Goal: Task Accomplishment & Management: Manage account settings

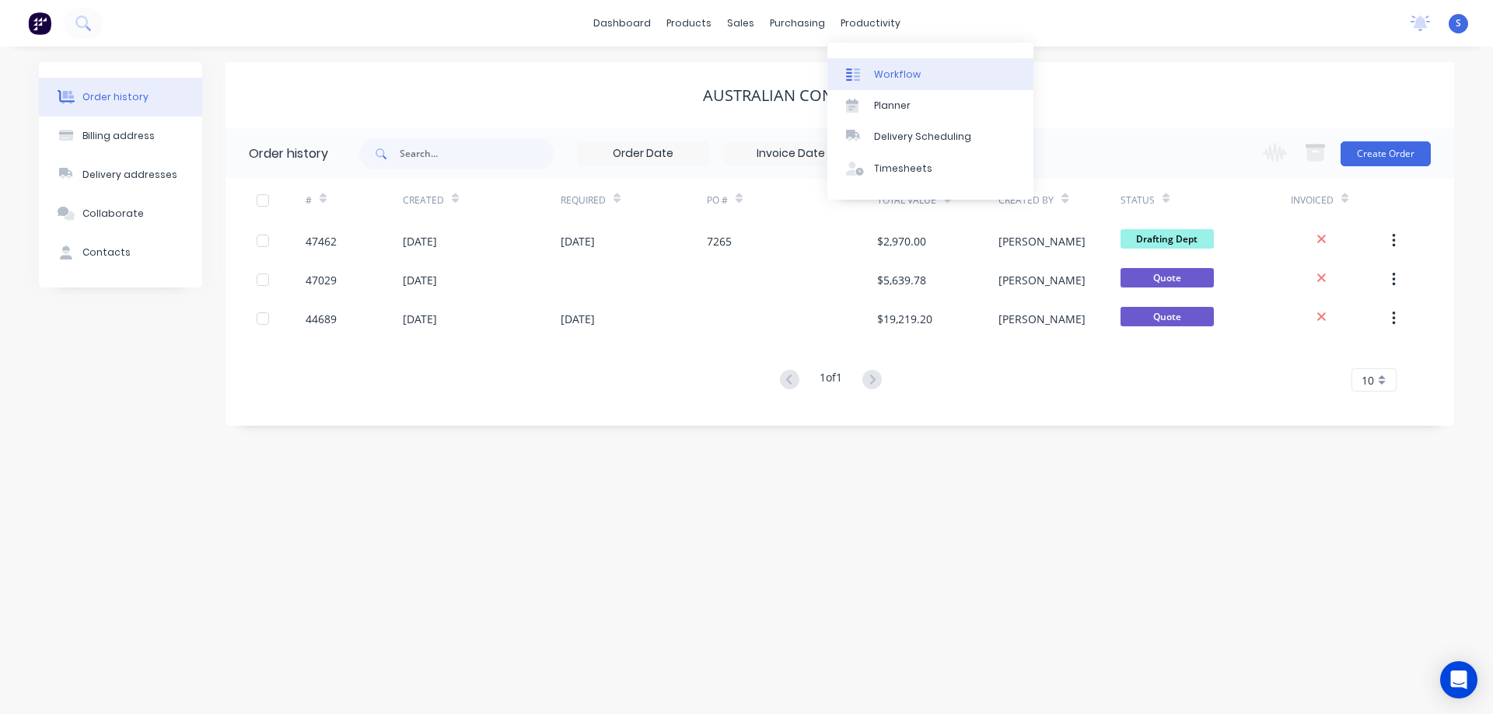
click at [892, 81] on div "Workflow" at bounding box center [897, 75] width 47 height 14
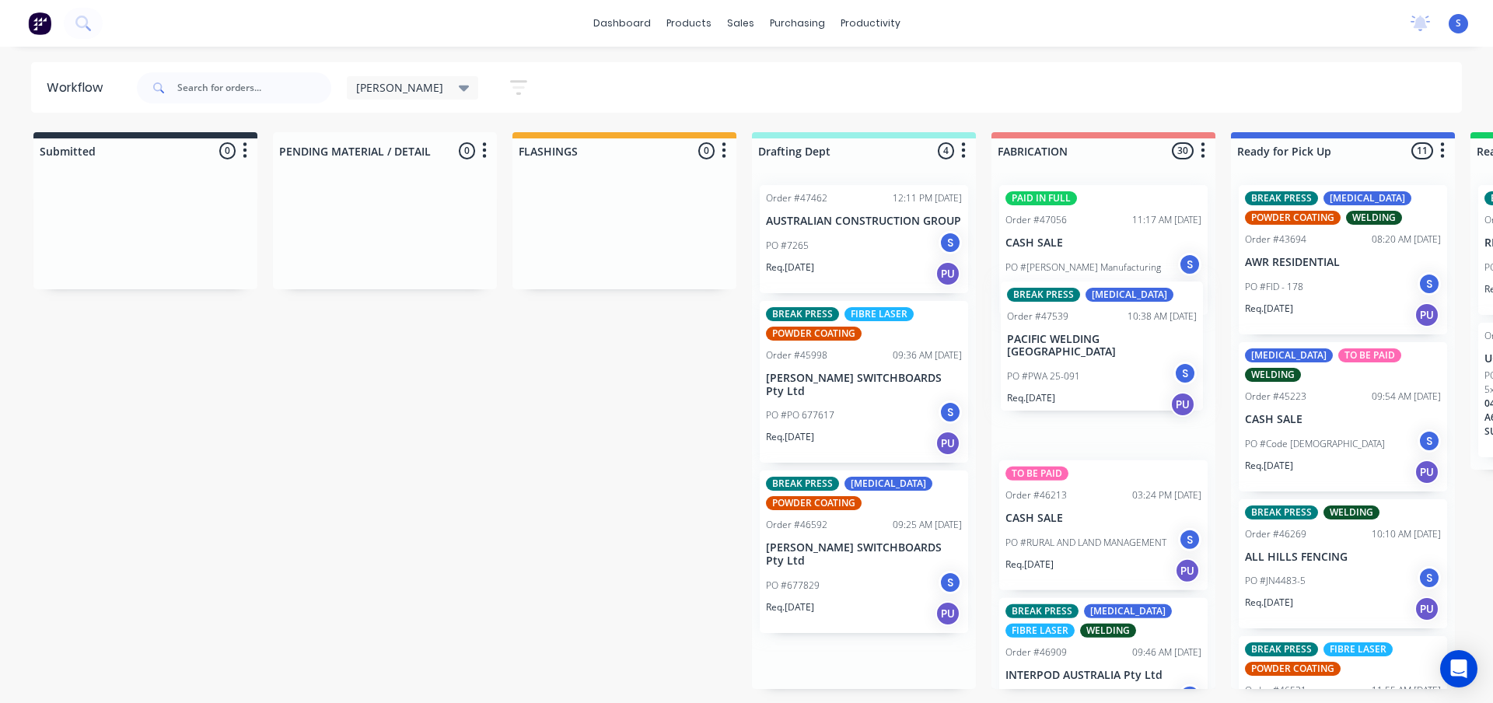
drag, startPoint x: 852, startPoint y: 400, endPoint x: 1101, endPoint y: 365, distance: 251.1
click at [1101, 365] on div "Submitted 0 Sort By Created date Required date Order number Customer name Most …" at bounding box center [1284, 410] width 2593 height 557
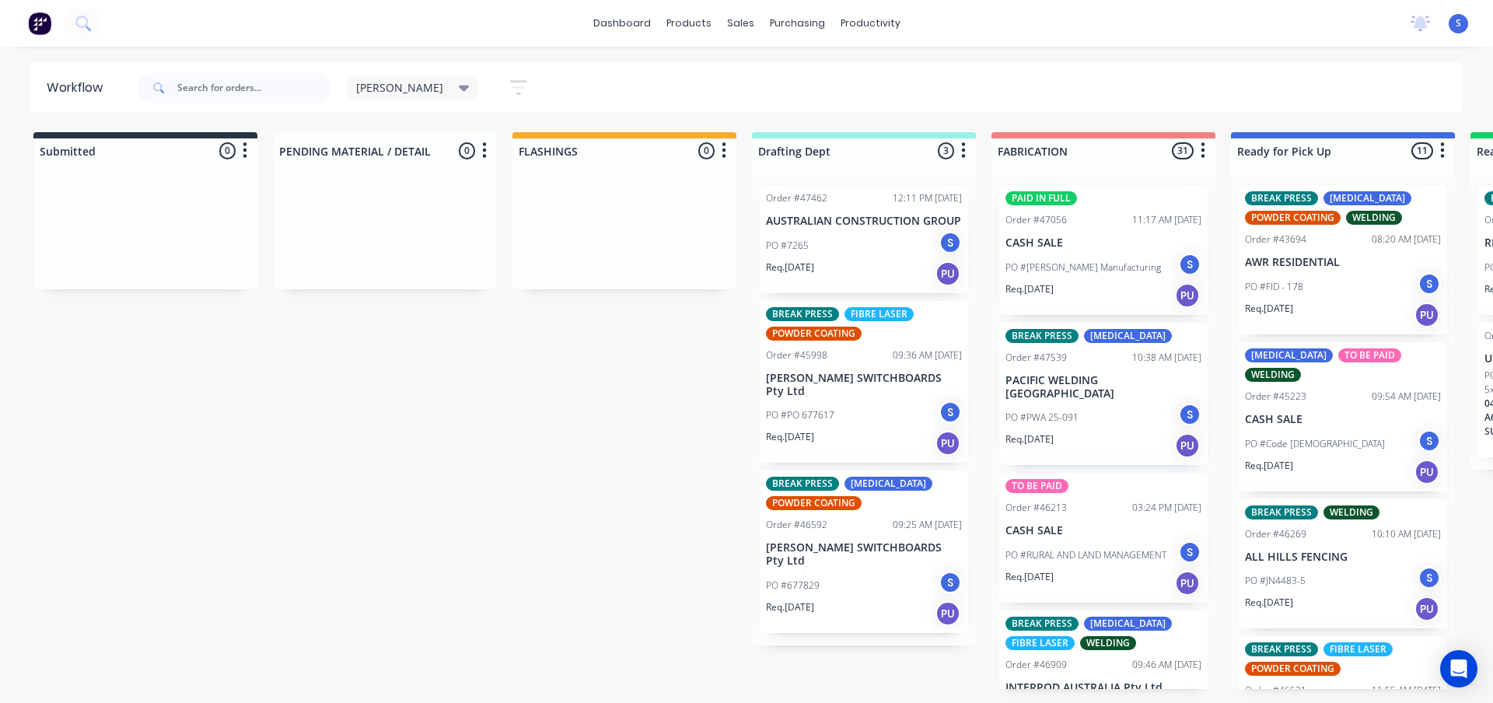
click at [851, 246] on div "PO #7265 S" at bounding box center [864, 246] width 196 height 30
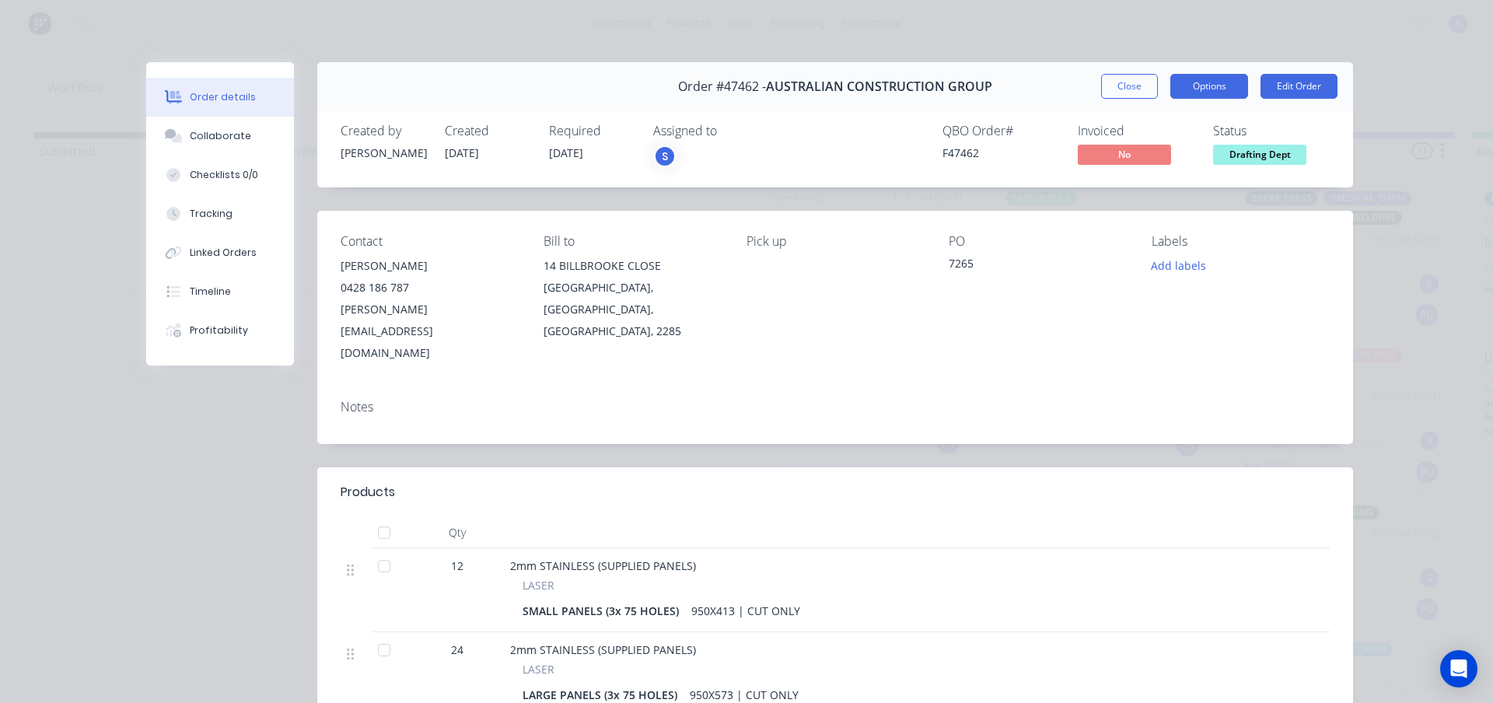
click at [1216, 94] on button "Options" at bounding box center [1209, 86] width 78 height 25
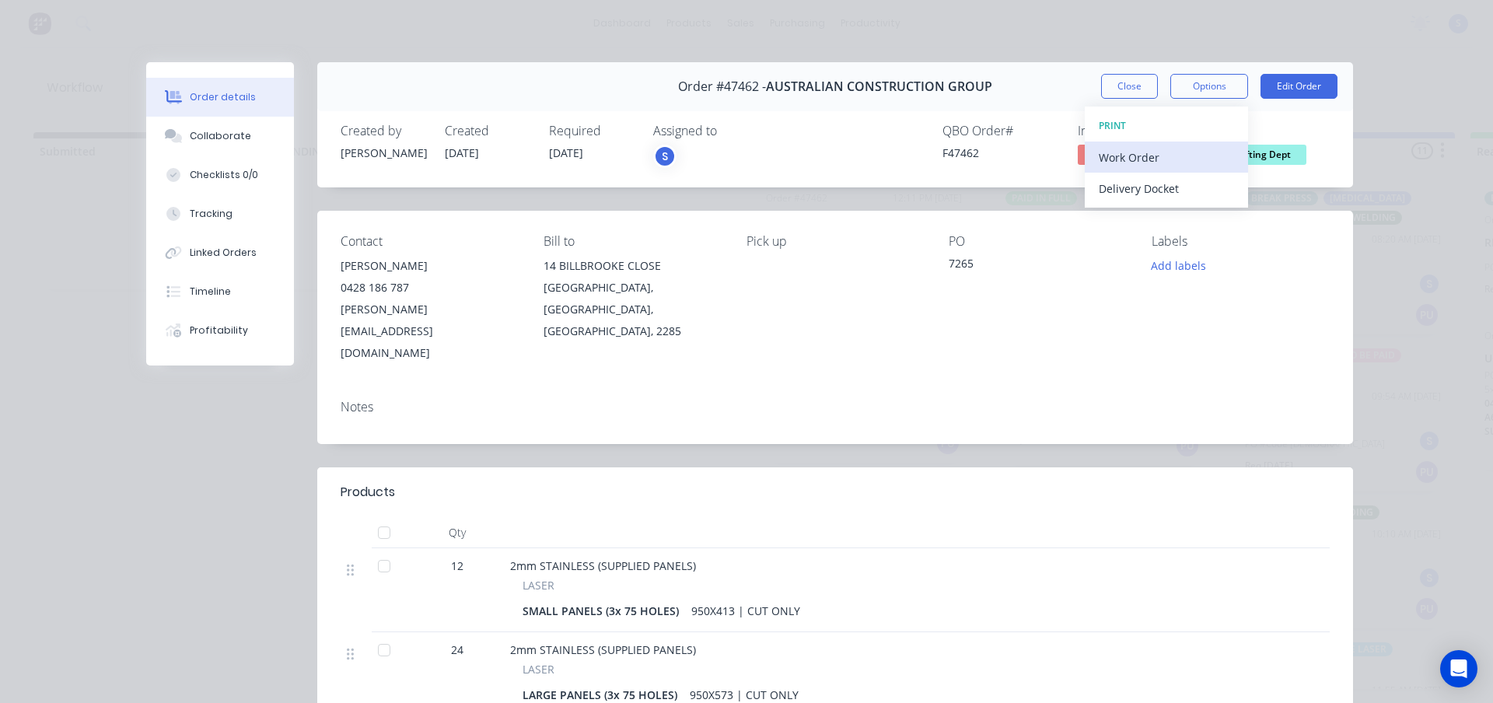
click at [1152, 155] on div "Work Order" at bounding box center [1166, 157] width 135 height 23
click at [1116, 80] on button "Close" at bounding box center [1129, 86] width 57 height 25
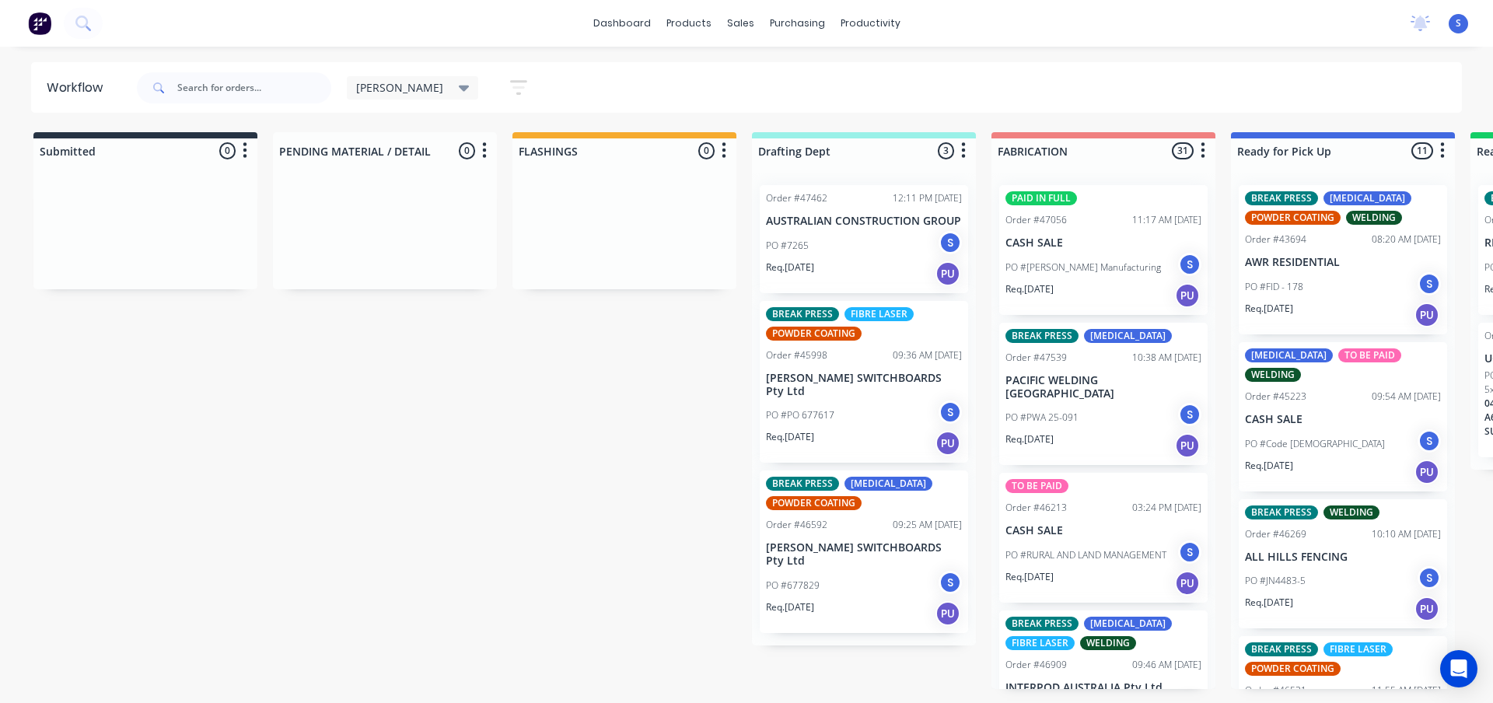
click at [877, 220] on p "AUSTRALIAN CONSTRUCTION GROUP" at bounding box center [864, 221] width 196 height 13
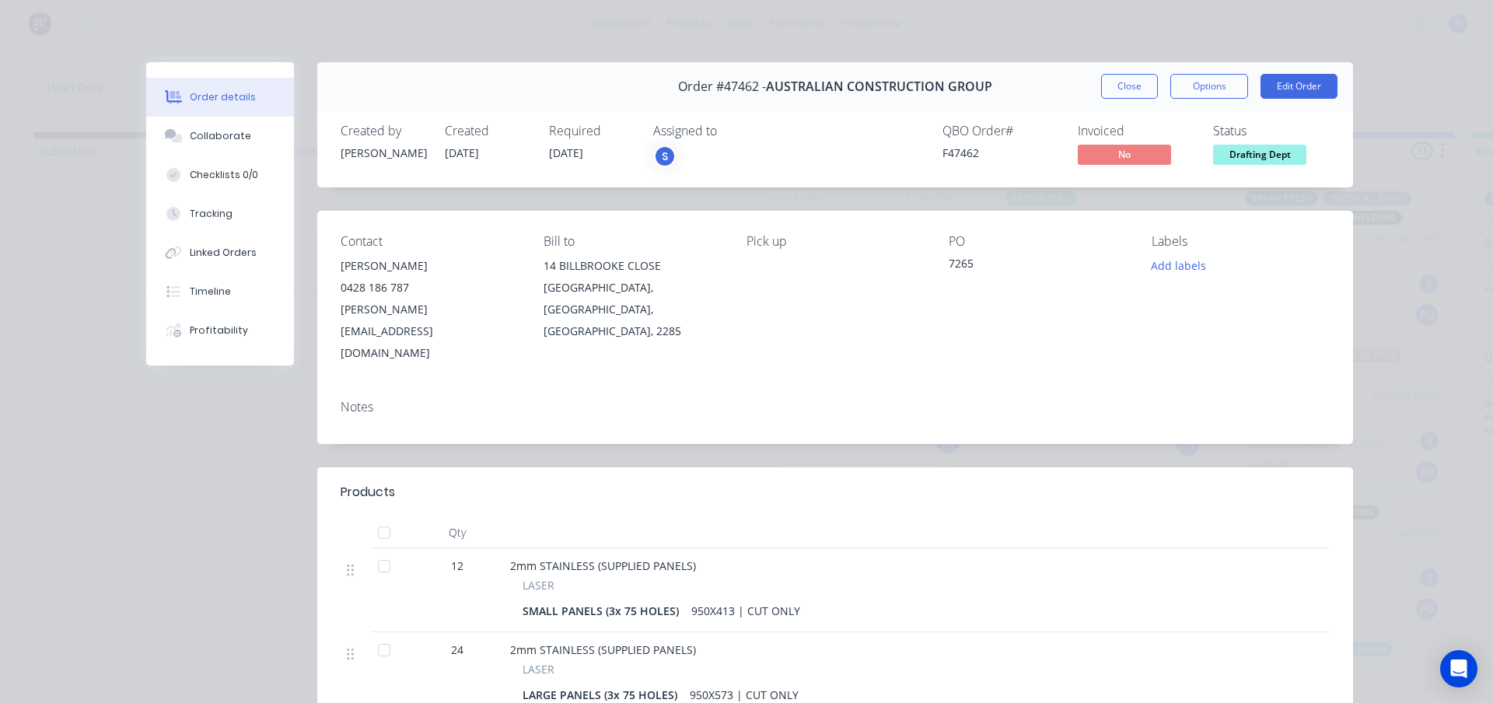
click at [746, 83] on span "Order #47462 -" at bounding box center [722, 86] width 88 height 15
click at [803, 85] on span "AUSTRALIAN CONSTRUCTION GROUP" at bounding box center [879, 86] width 226 height 15
click at [973, 88] on span "AUSTRALIAN CONSTRUCTION GROUP" at bounding box center [879, 86] width 226 height 15
click at [1280, 90] on button "Edit Order" at bounding box center [1298, 86] width 77 height 25
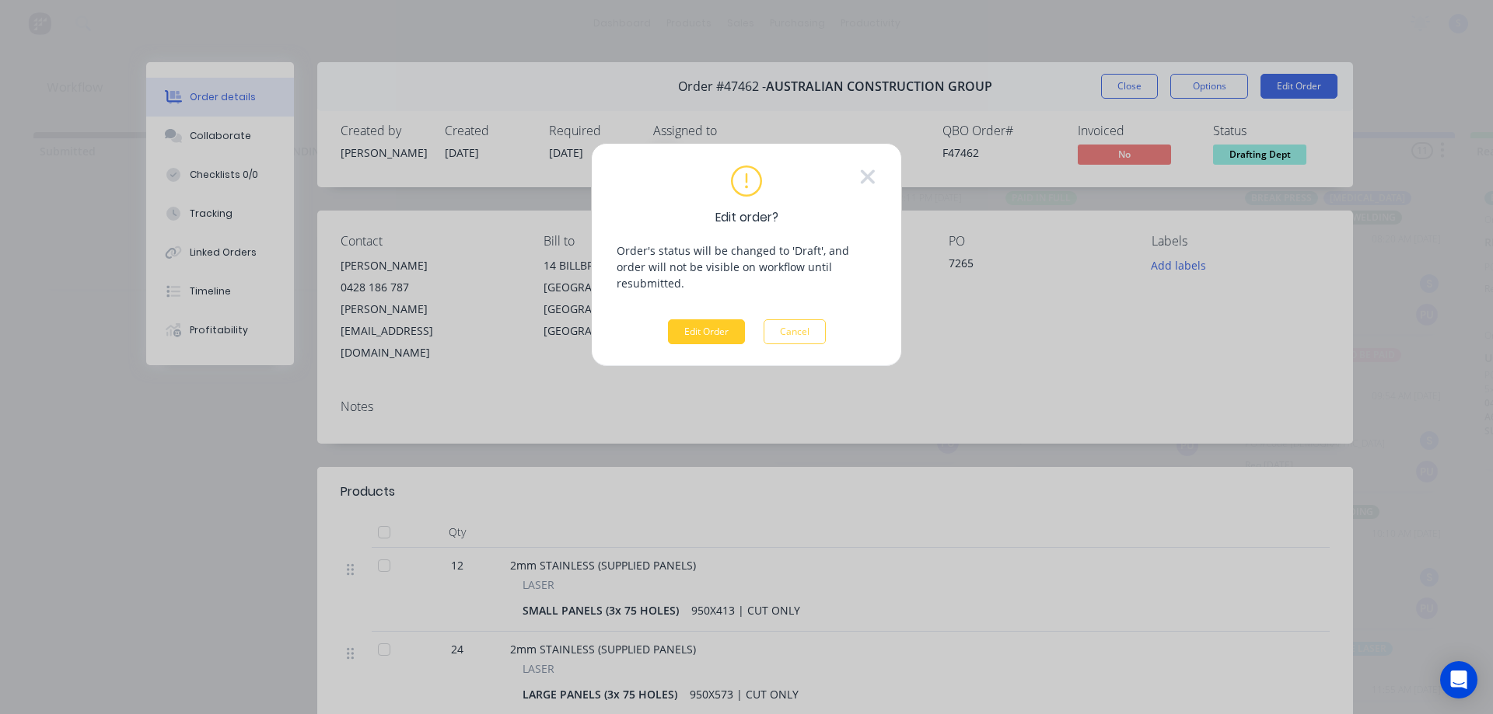
click at [691, 320] on button "Edit Order" at bounding box center [706, 332] width 77 height 25
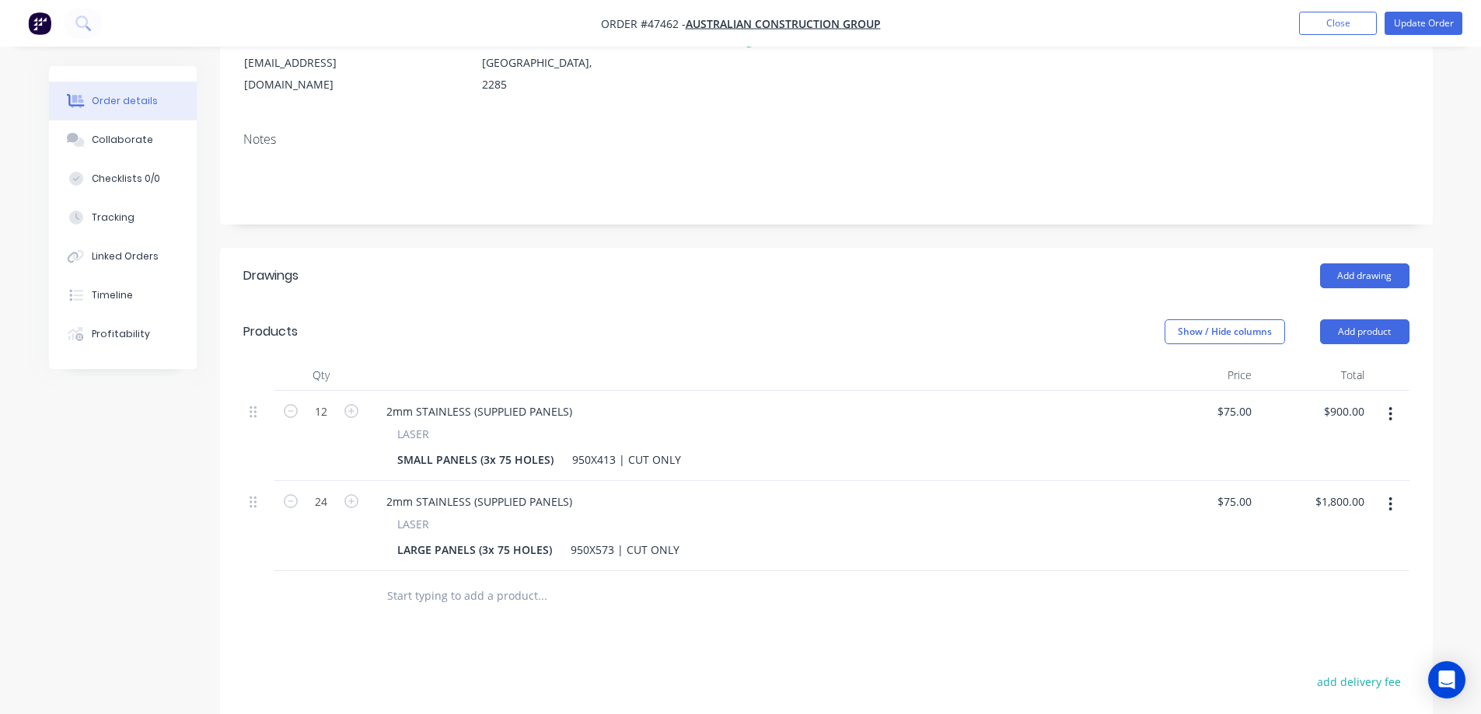
scroll to position [233, 0]
click at [640, 446] on div "950X413 | CUT ONLY" at bounding box center [626, 457] width 121 height 23
click at [645, 446] on div "950X413 | CUT ONLY" at bounding box center [626, 457] width 121 height 23
click at [640, 536] on div "950X573 | CUT ONLY" at bounding box center [624, 547] width 121 height 23
click at [642, 536] on div "950X573 | CUT ONLY" at bounding box center [624, 547] width 121 height 23
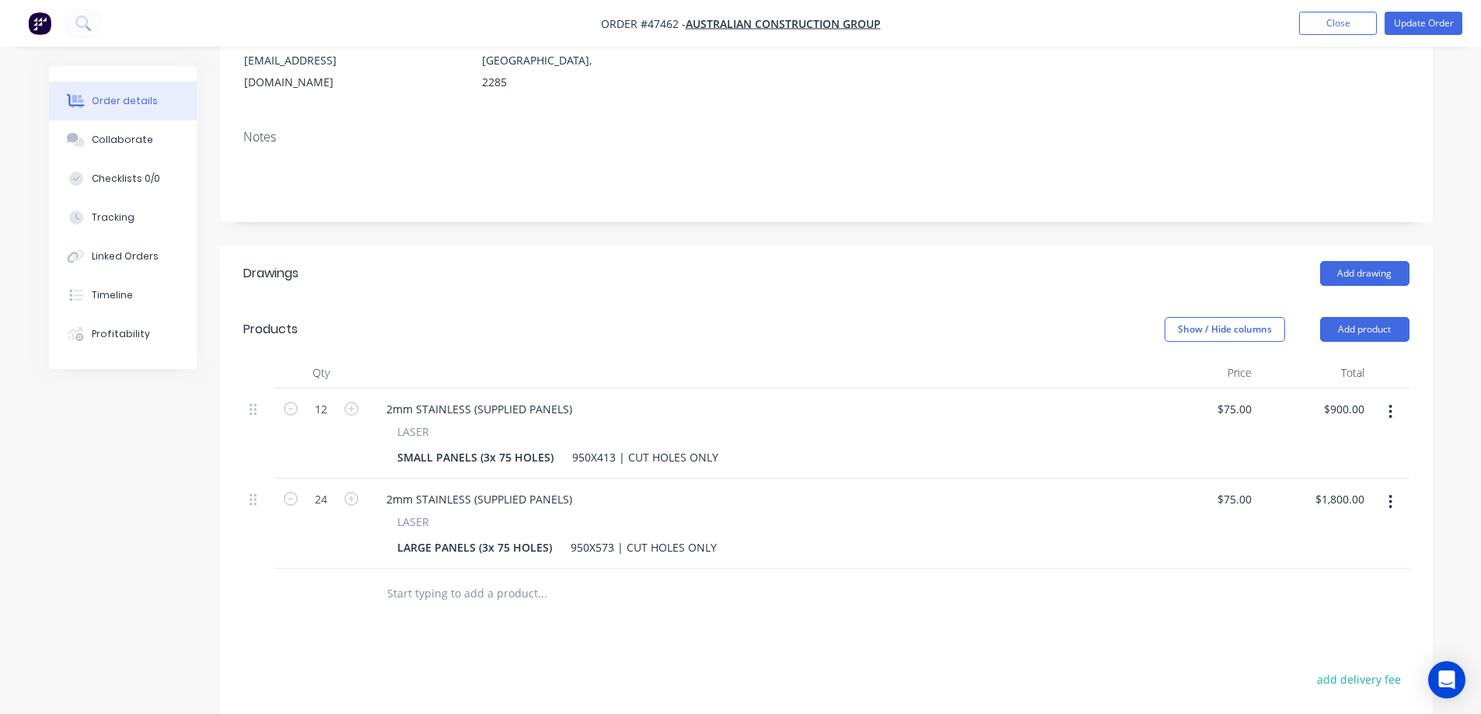
click at [945, 261] on div "Add drawing" at bounding box center [950, 273] width 918 height 25
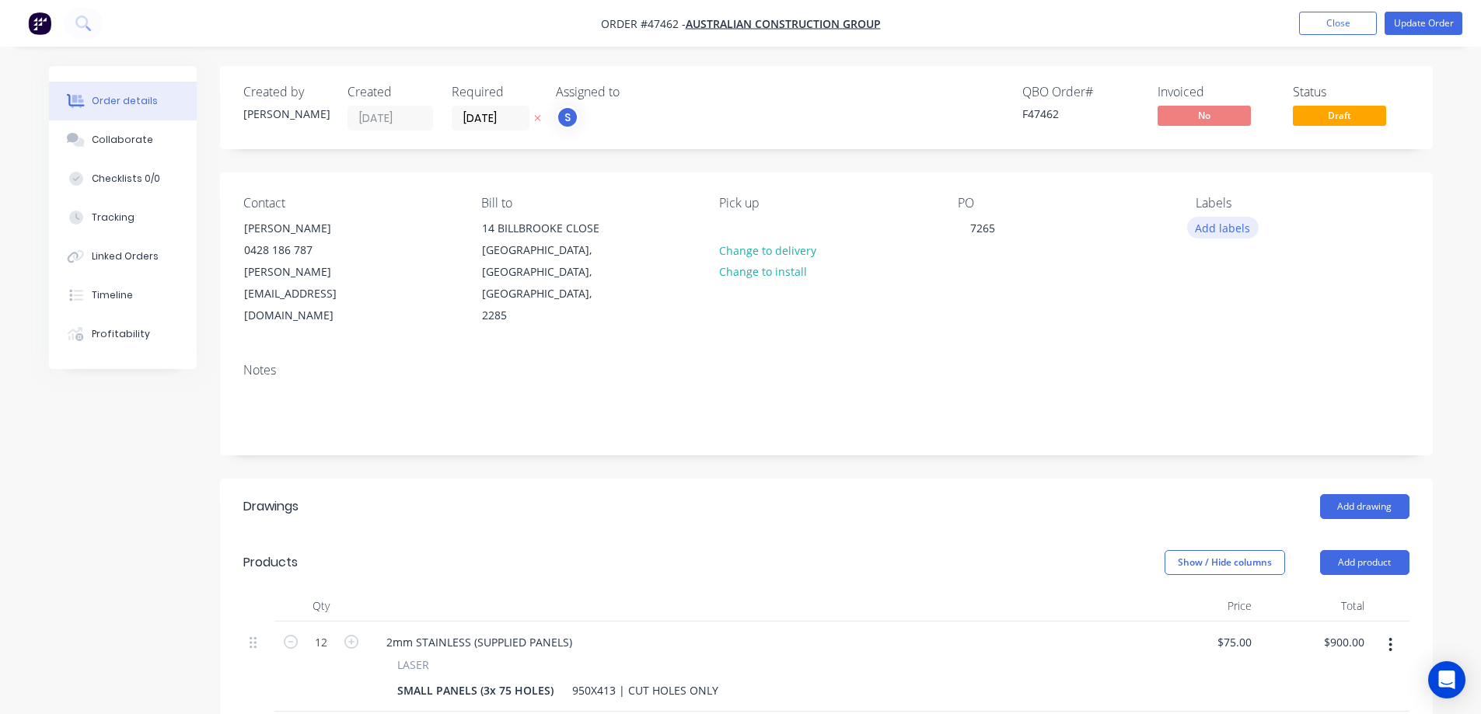
click at [1224, 231] on button "Add labels" at bounding box center [1223, 227] width 72 height 21
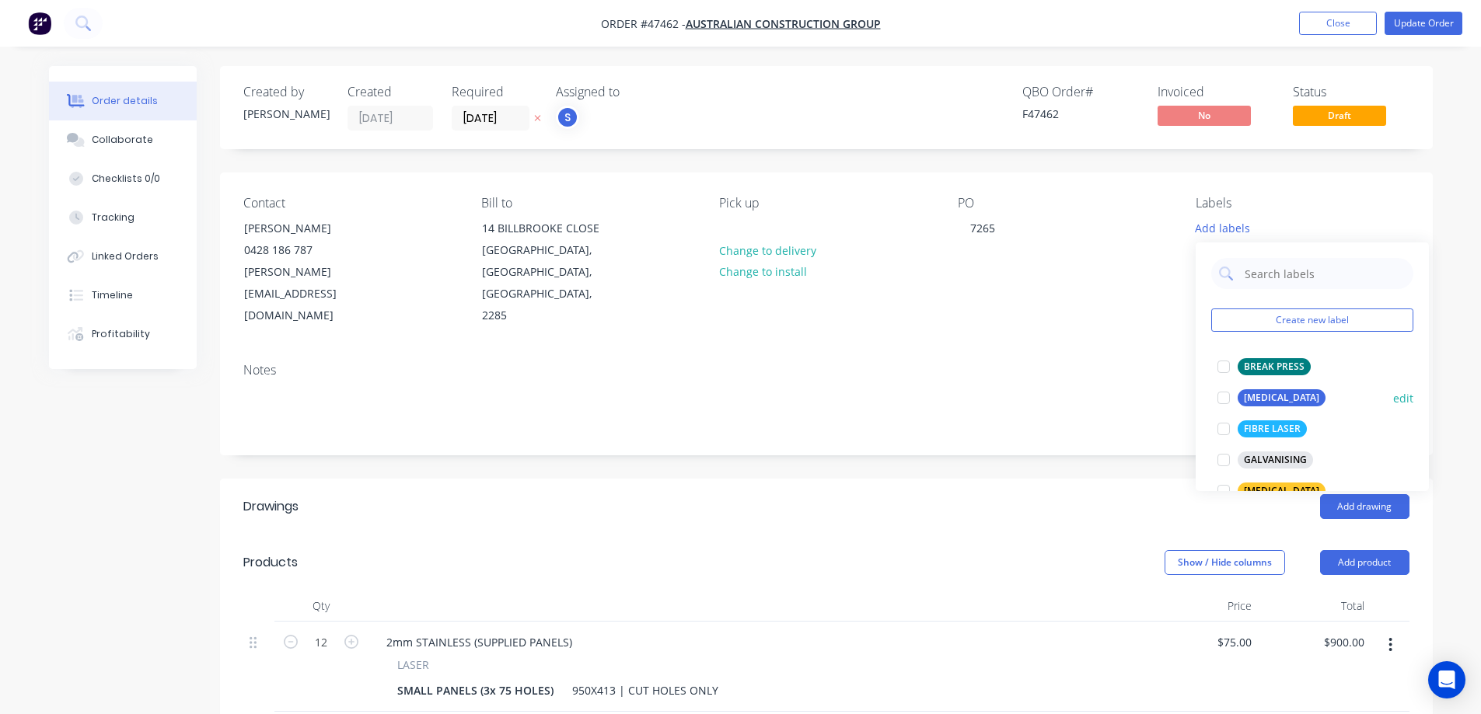
click at [1222, 399] on div at bounding box center [1223, 397] width 31 height 31
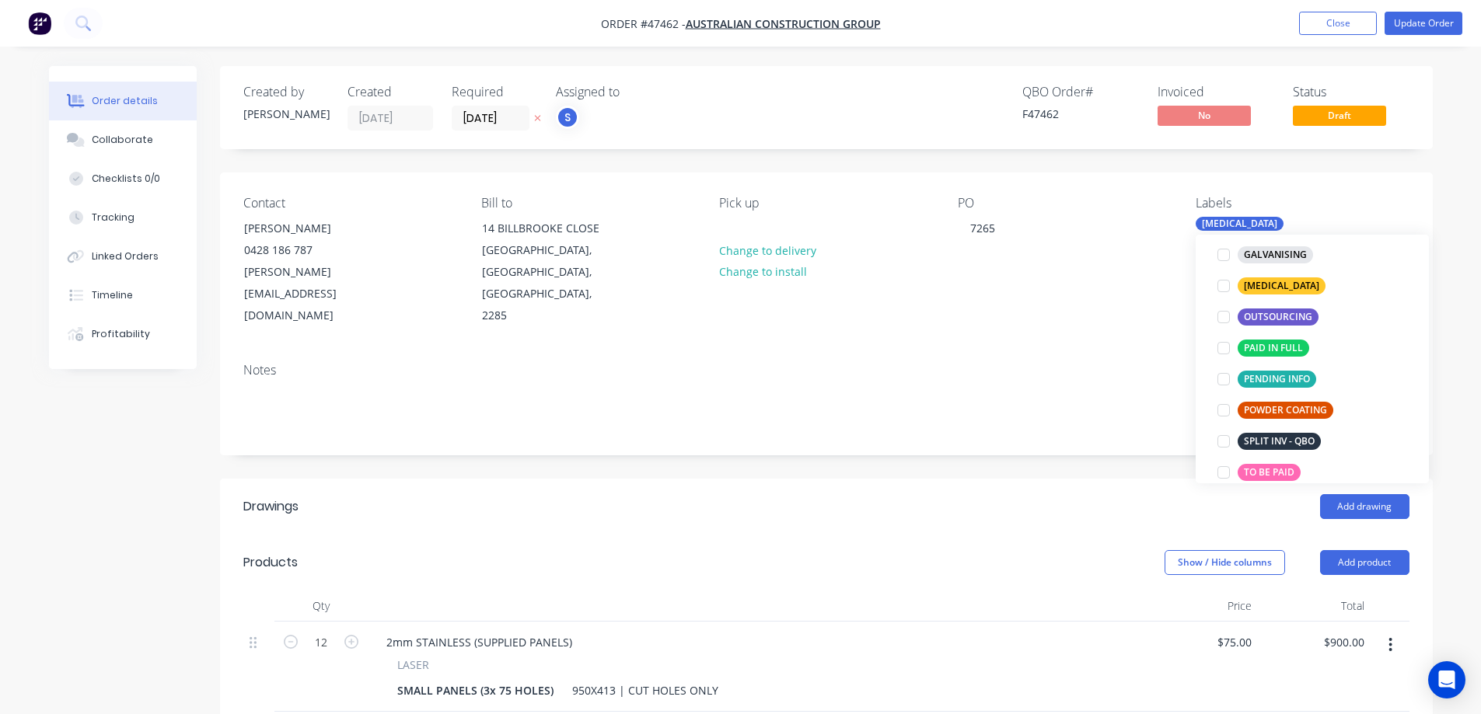
scroll to position [233, 0]
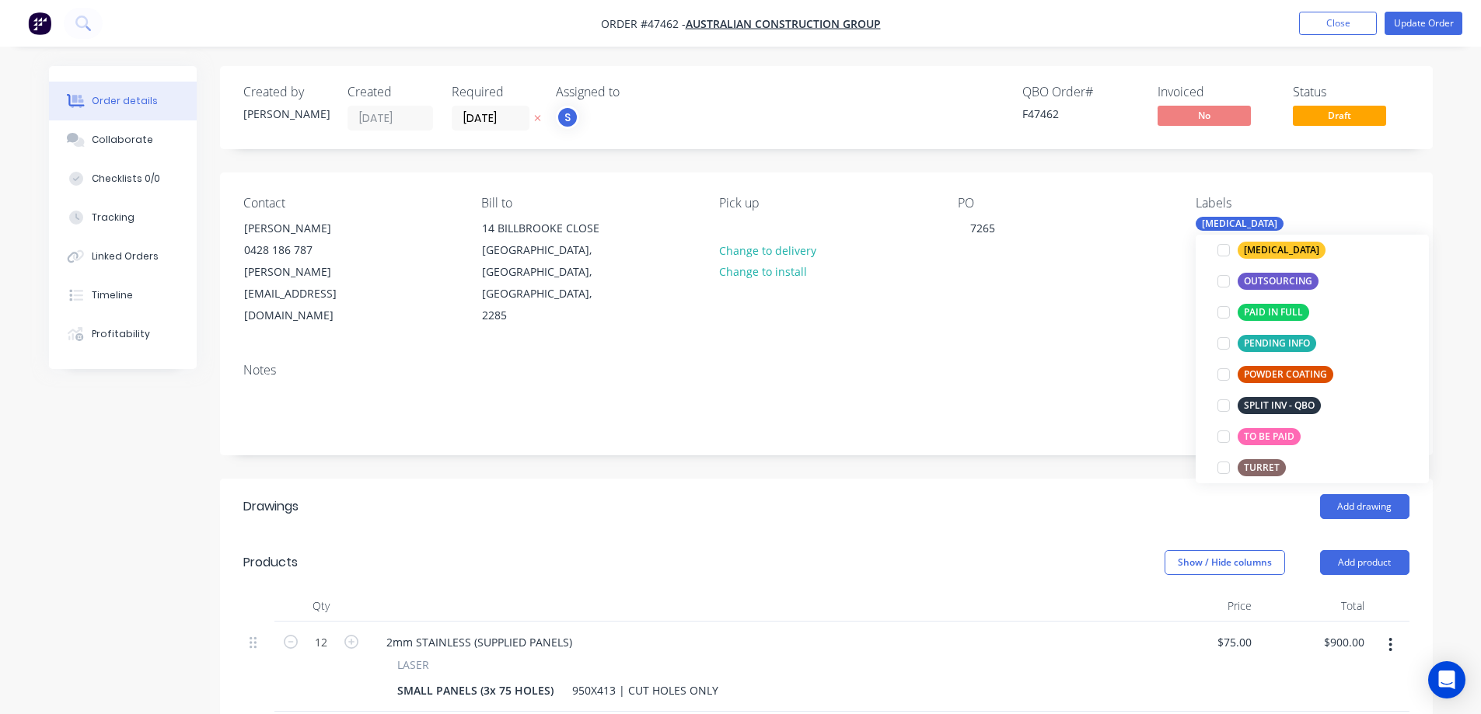
click at [1047, 494] on div "Add drawing" at bounding box center [950, 506] width 918 height 25
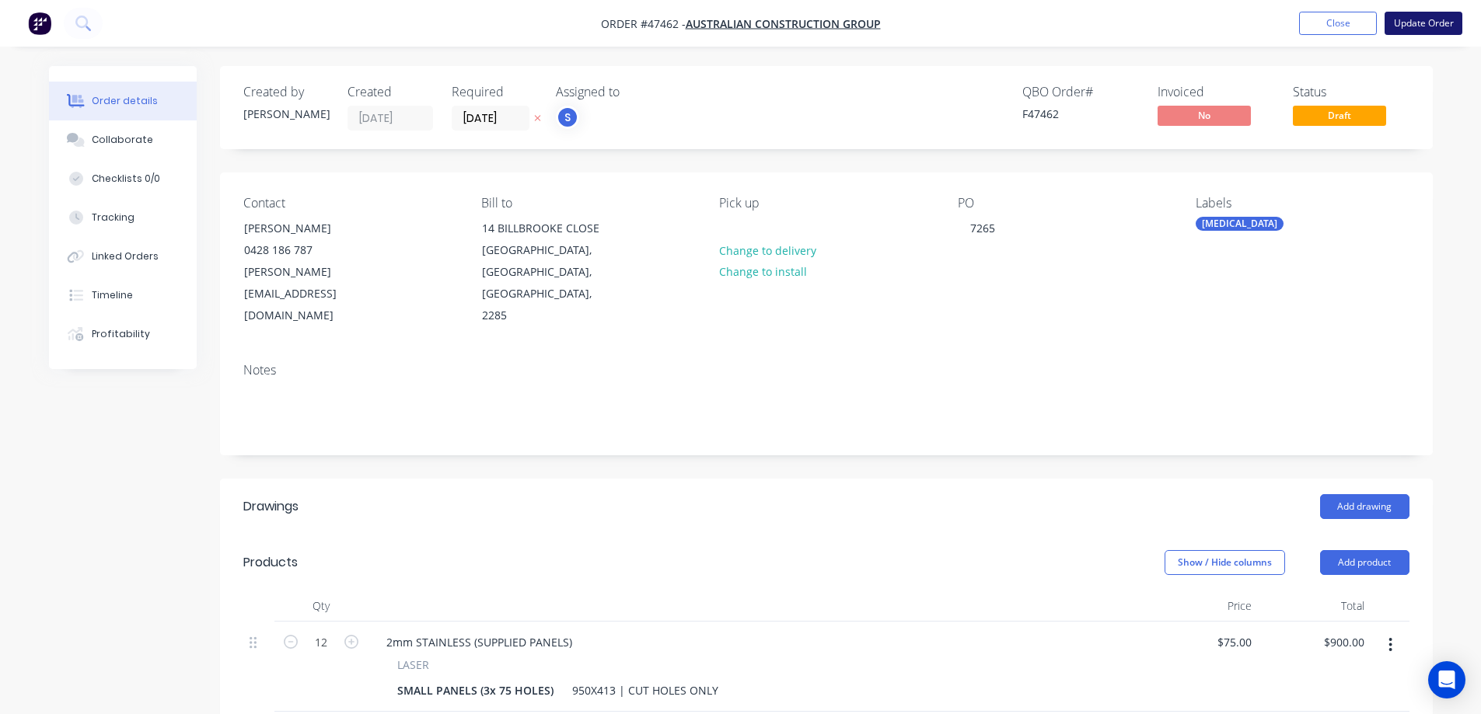
click at [1443, 23] on button "Update Order" at bounding box center [1424, 23] width 78 height 23
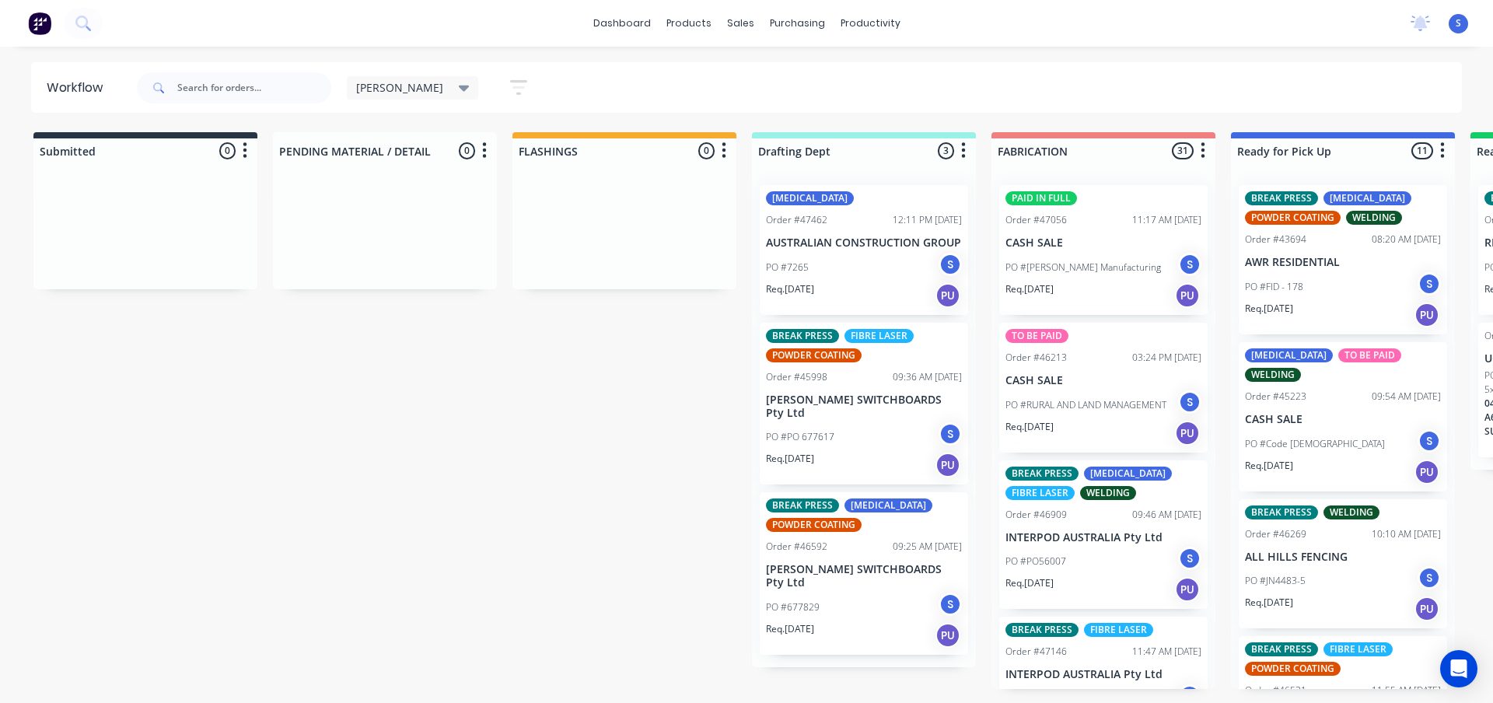
click at [871, 262] on div "PO #7265 S" at bounding box center [864, 268] width 196 height 30
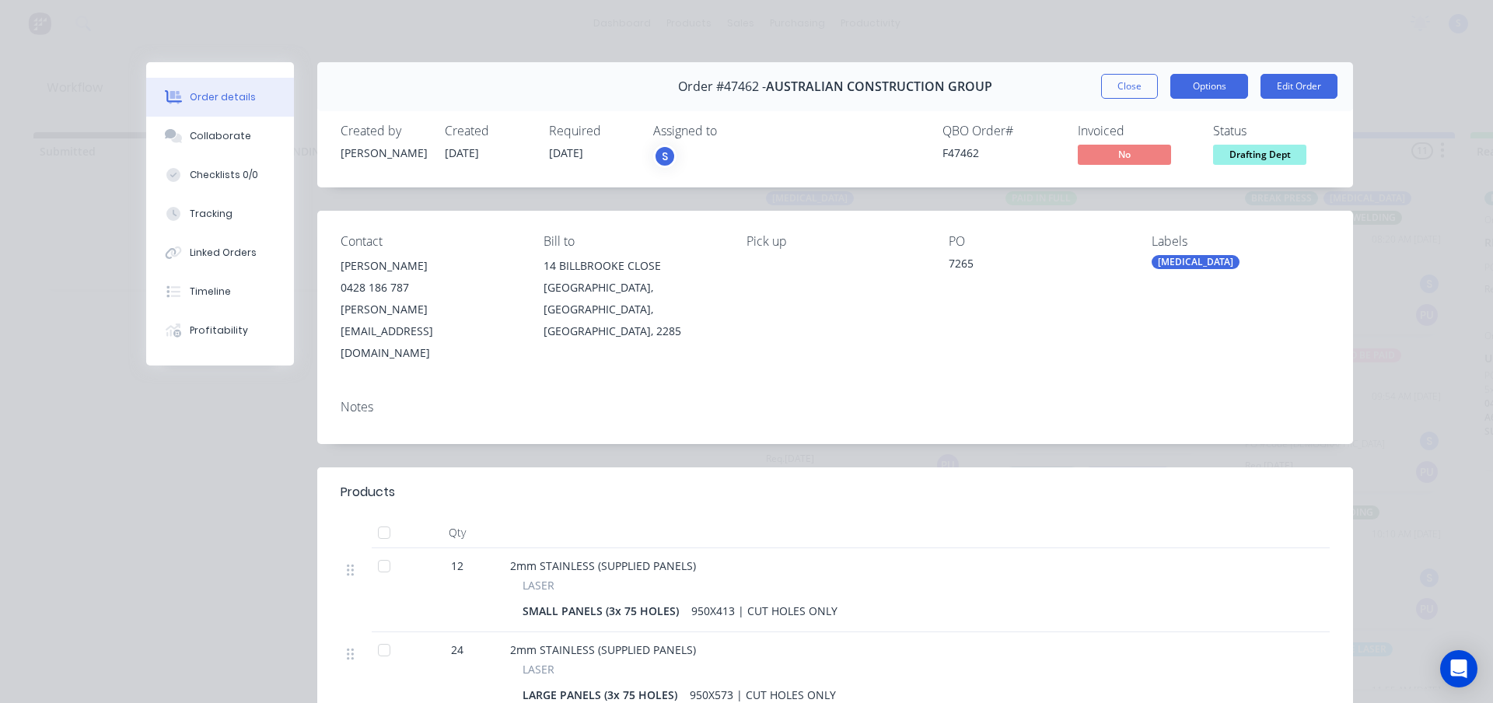
click at [1215, 92] on button "Options" at bounding box center [1209, 86] width 78 height 25
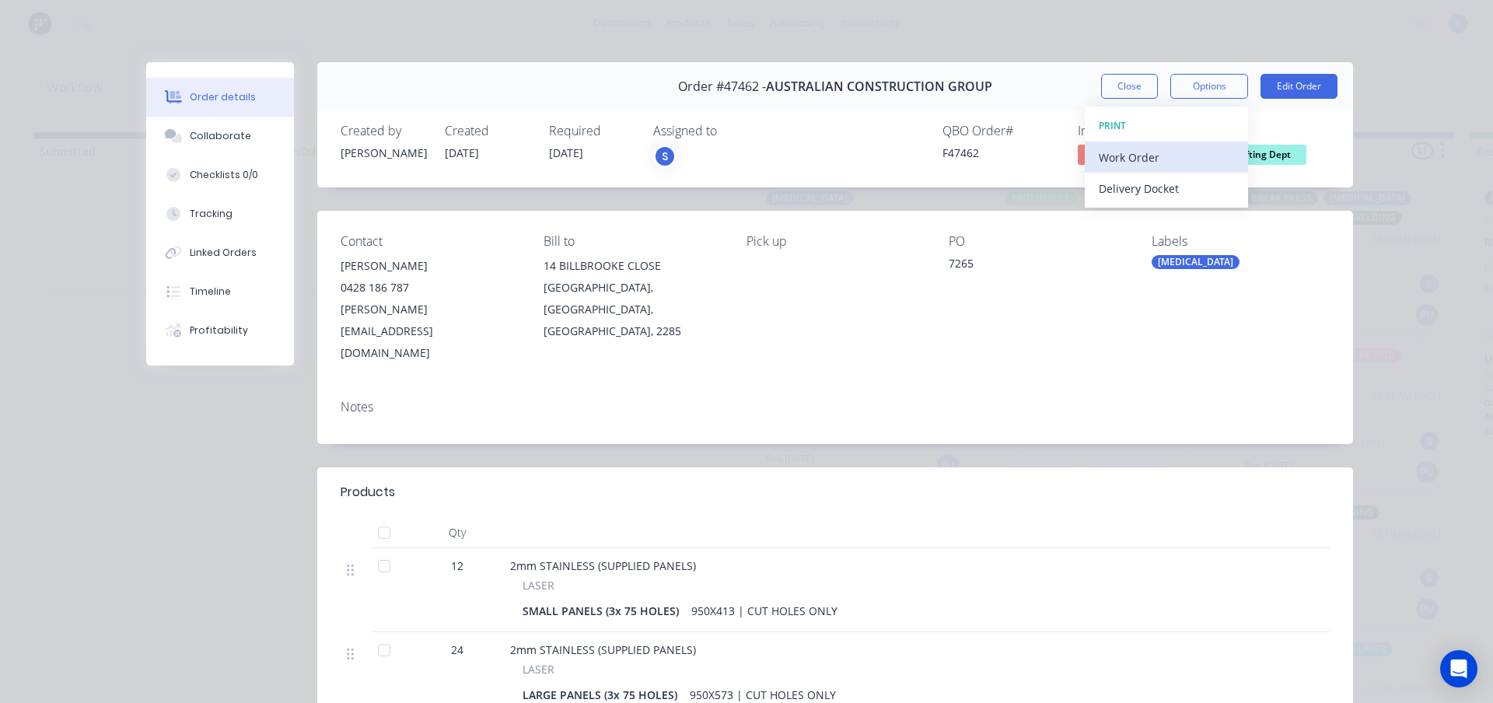
click at [1151, 146] on div "Work Order" at bounding box center [1166, 157] width 135 height 23
click at [1120, 192] on div "Standard" at bounding box center [1166, 188] width 135 height 23
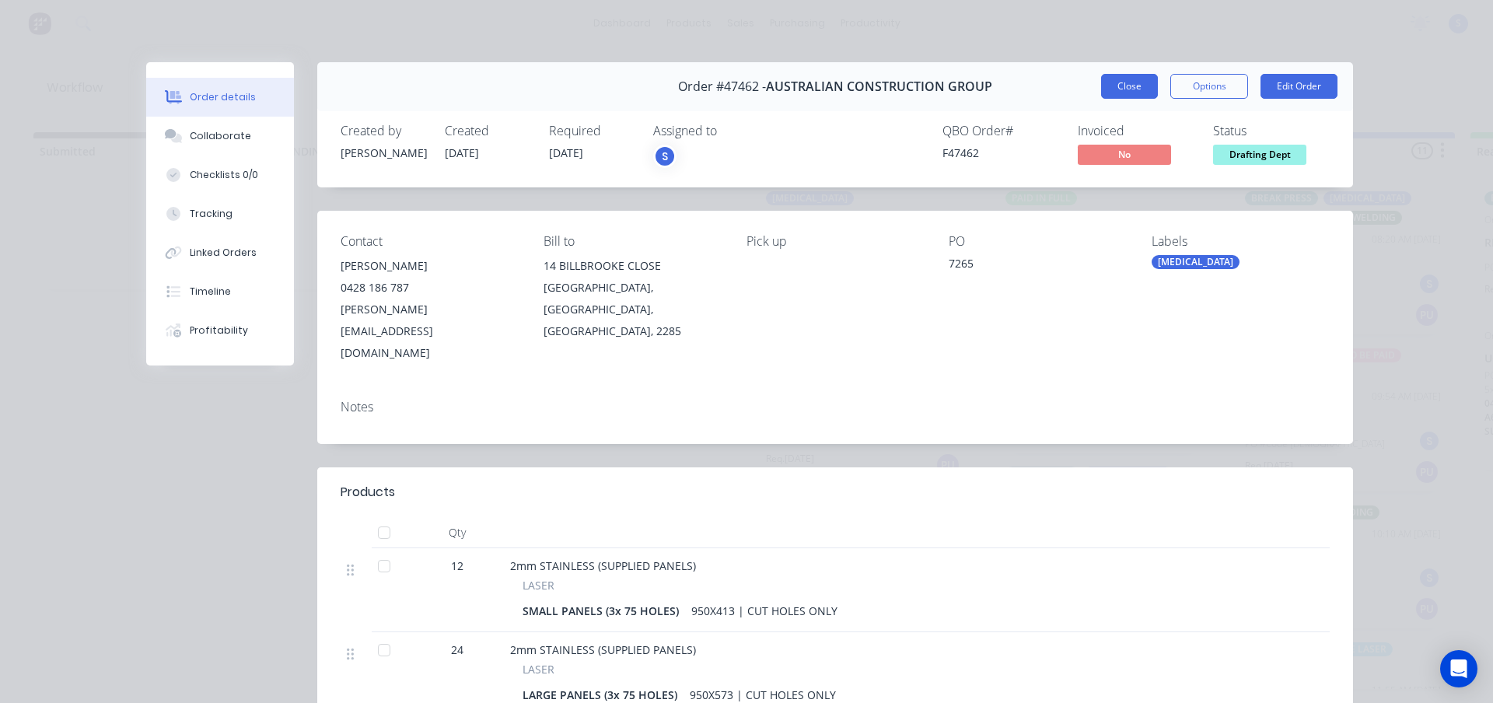
click at [1114, 86] on button "Close" at bounding box center [1129, 86] width 57 height 25
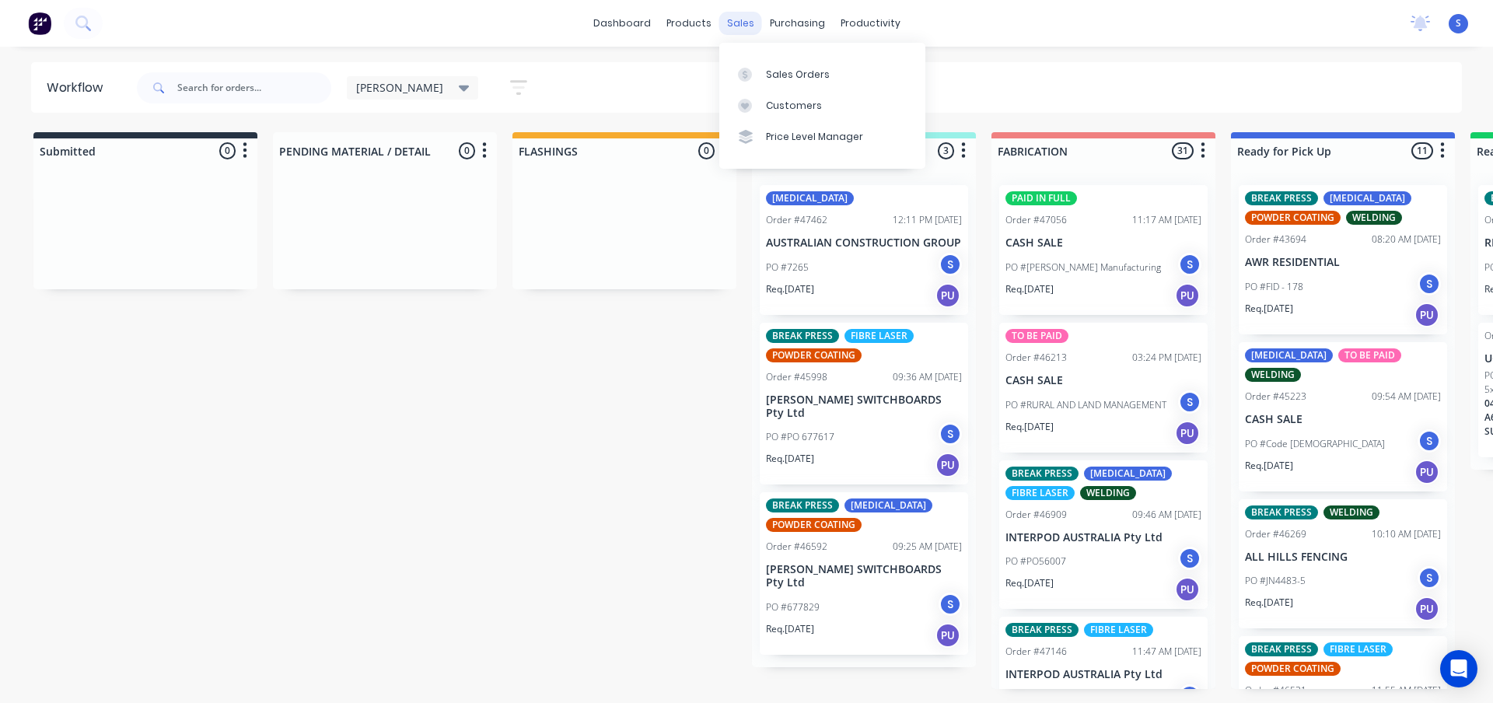
click at [739, 21] on div "sales" at bounding box center [740, 23] width 43 height 23
click at [791, 75] on div "Sales Orders" at bounding box center [798, 75] width 64 height 14
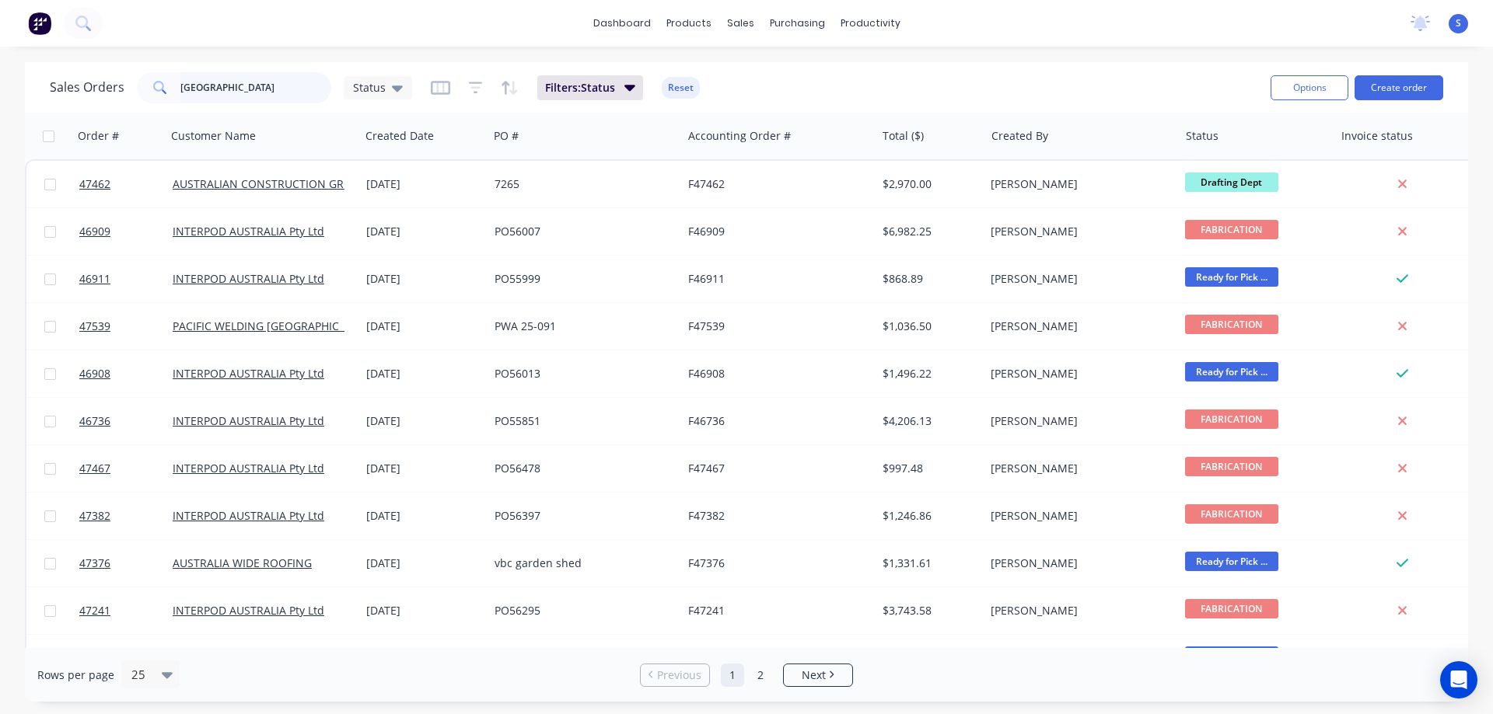
click at [241, 88] on input "[GEOGRAPHIC_DATA]" at bounding box center [256, 87] width 152 height 31
click at [244, 82] on input "[GEOGRAPHIC_DATA]" at bounding box center [256, 87] width 152 height 31
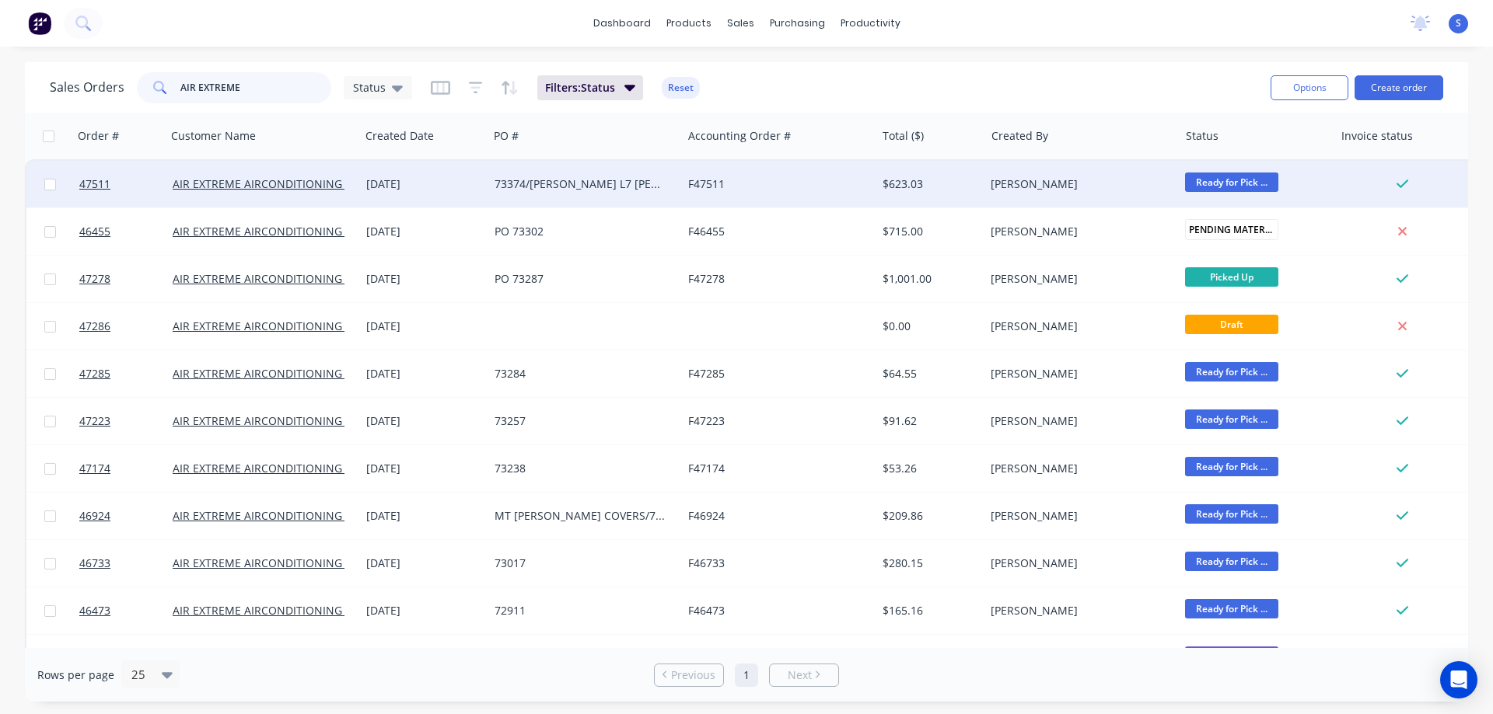
type input "AIR EXTREME"
click at [519, 186] on div "73374/[PERSON_NAME] L7 [PERSON_NAME] COVERS" at bounding box center [580, 184] width 173 height 16
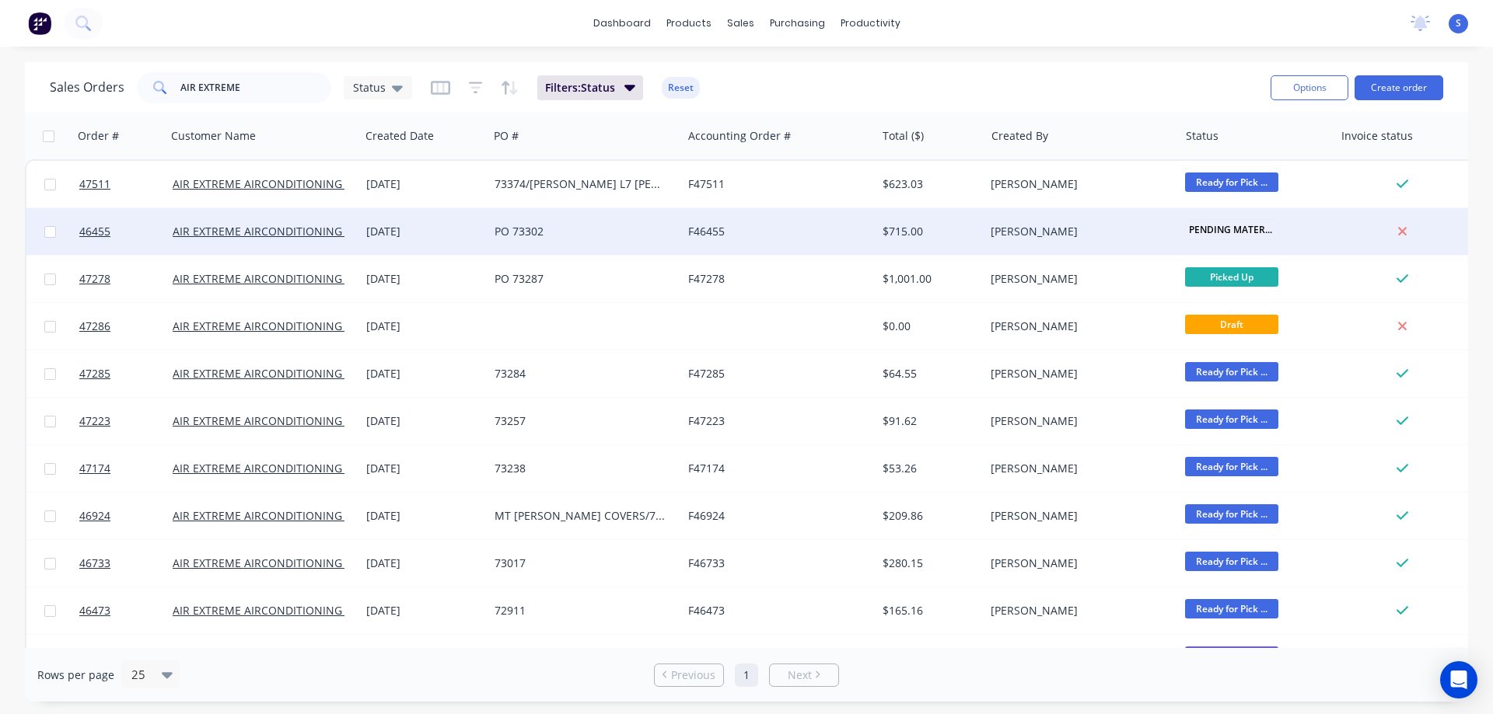
click at [458, 232] on div "[DATE]" at bounding box center [424, 232] width 116 height 16
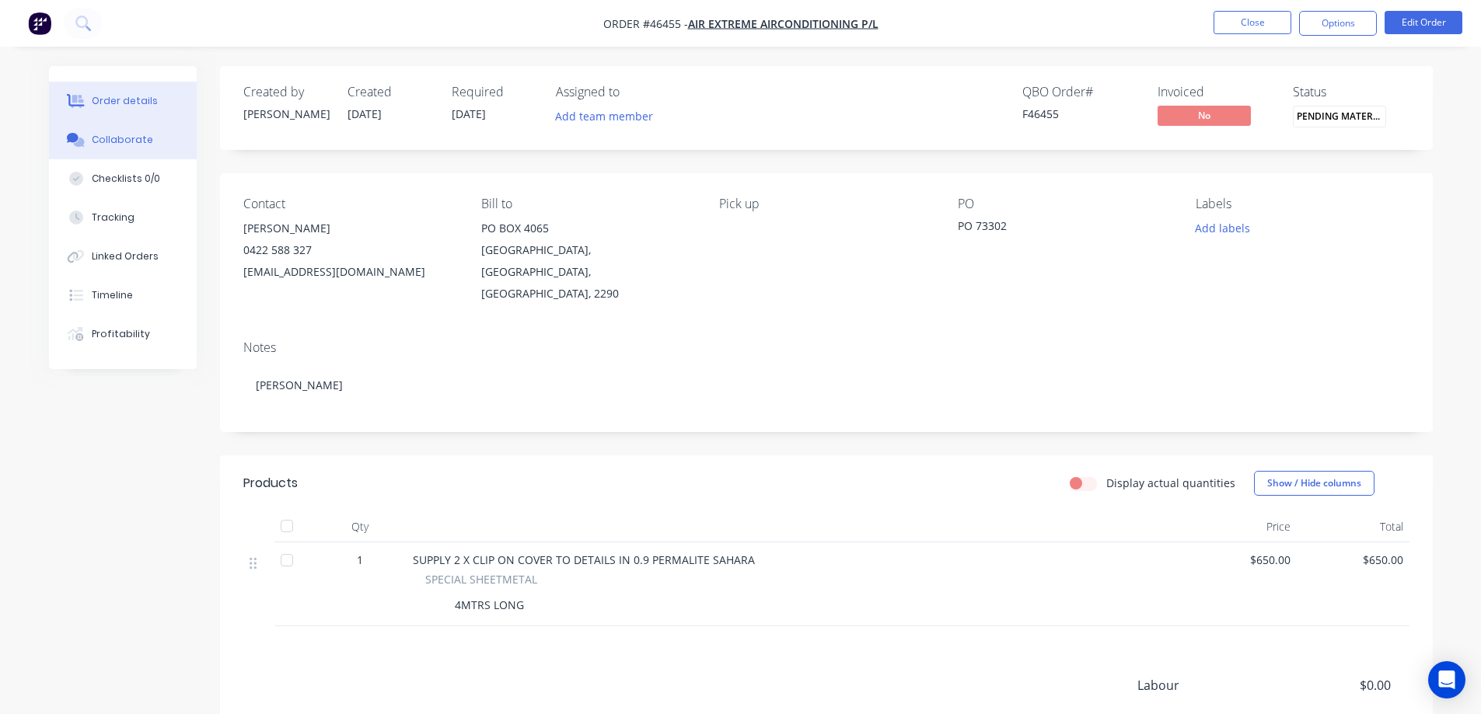
click at [125, 138] on div "Collaborate" at bounding box center [122, 140] width 61 height 14
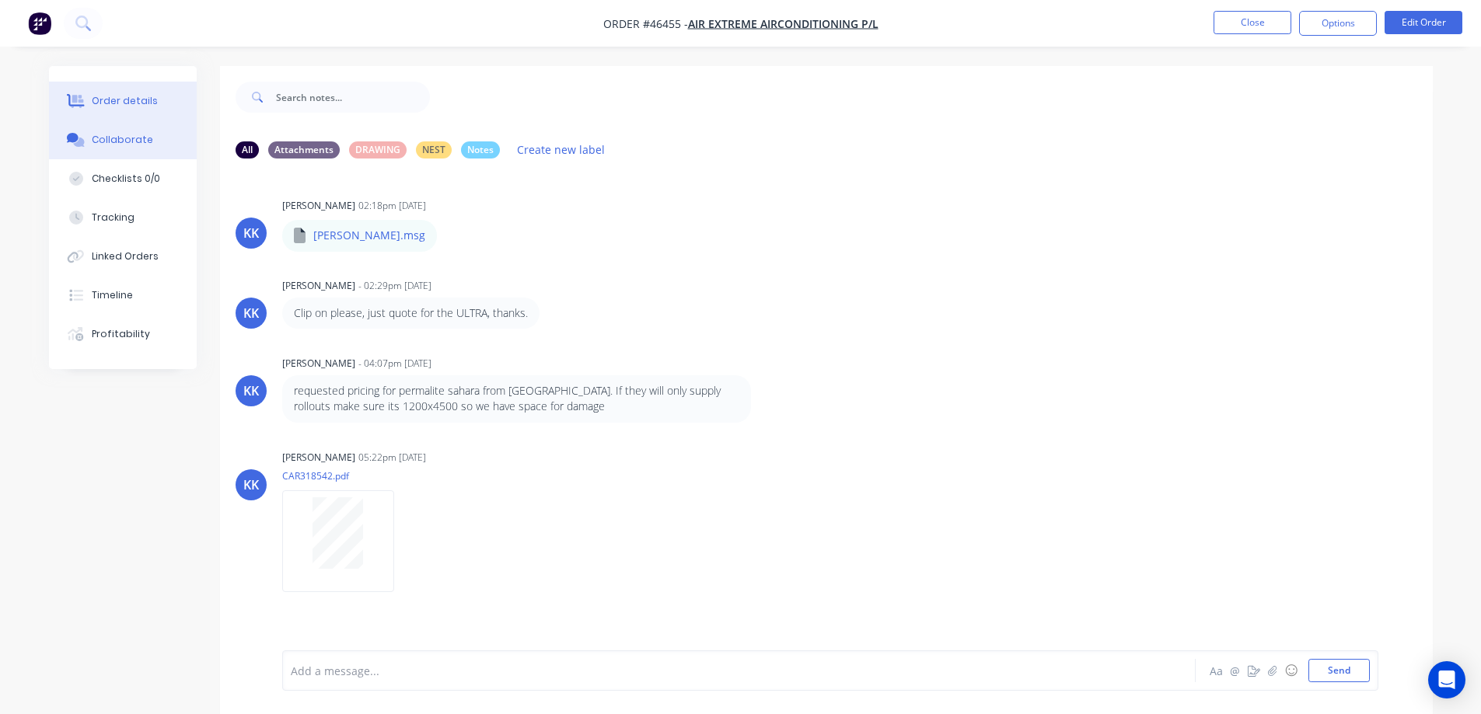
click at [141, 96] on div "Order details" at bounding box center [125, 101] width 66 height 14
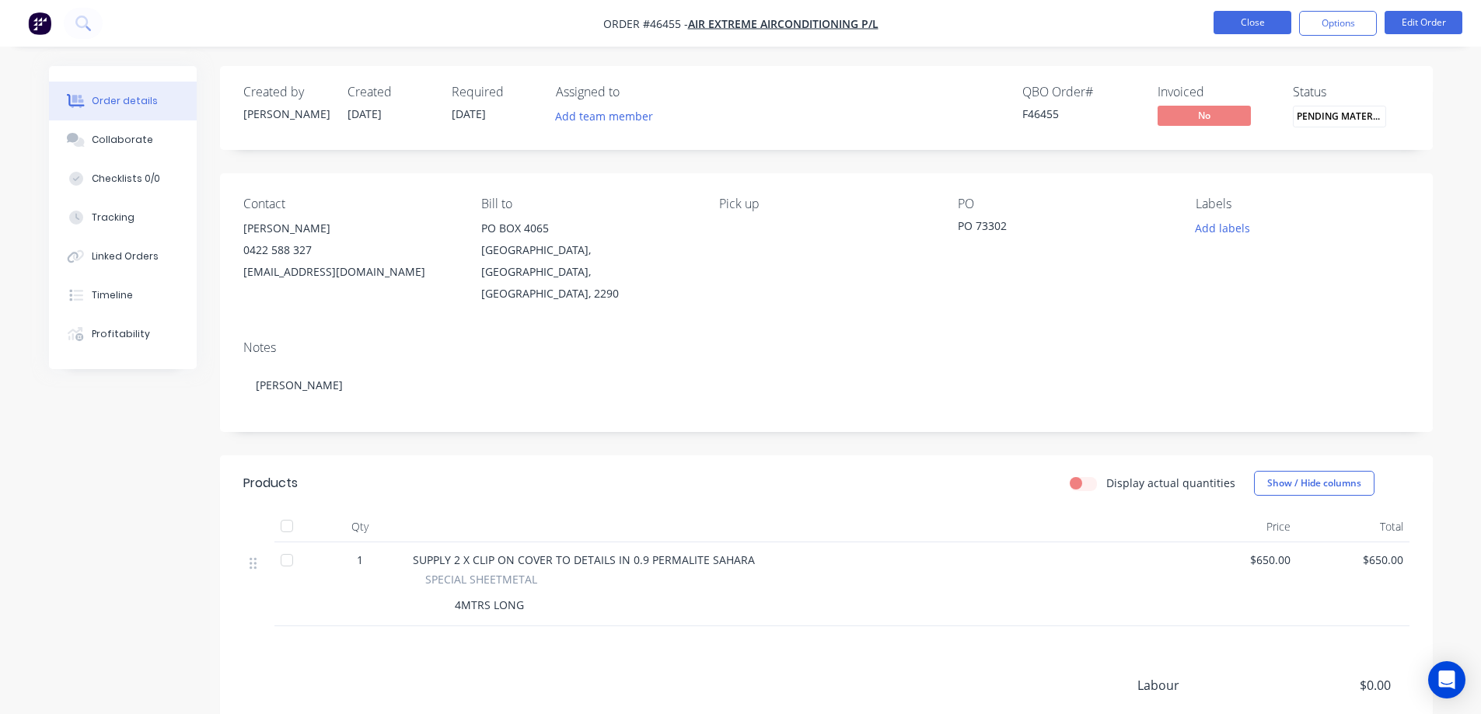
click at [1248, 29] on button "Close" at bounding box center [1253, 22] width 78 height 23
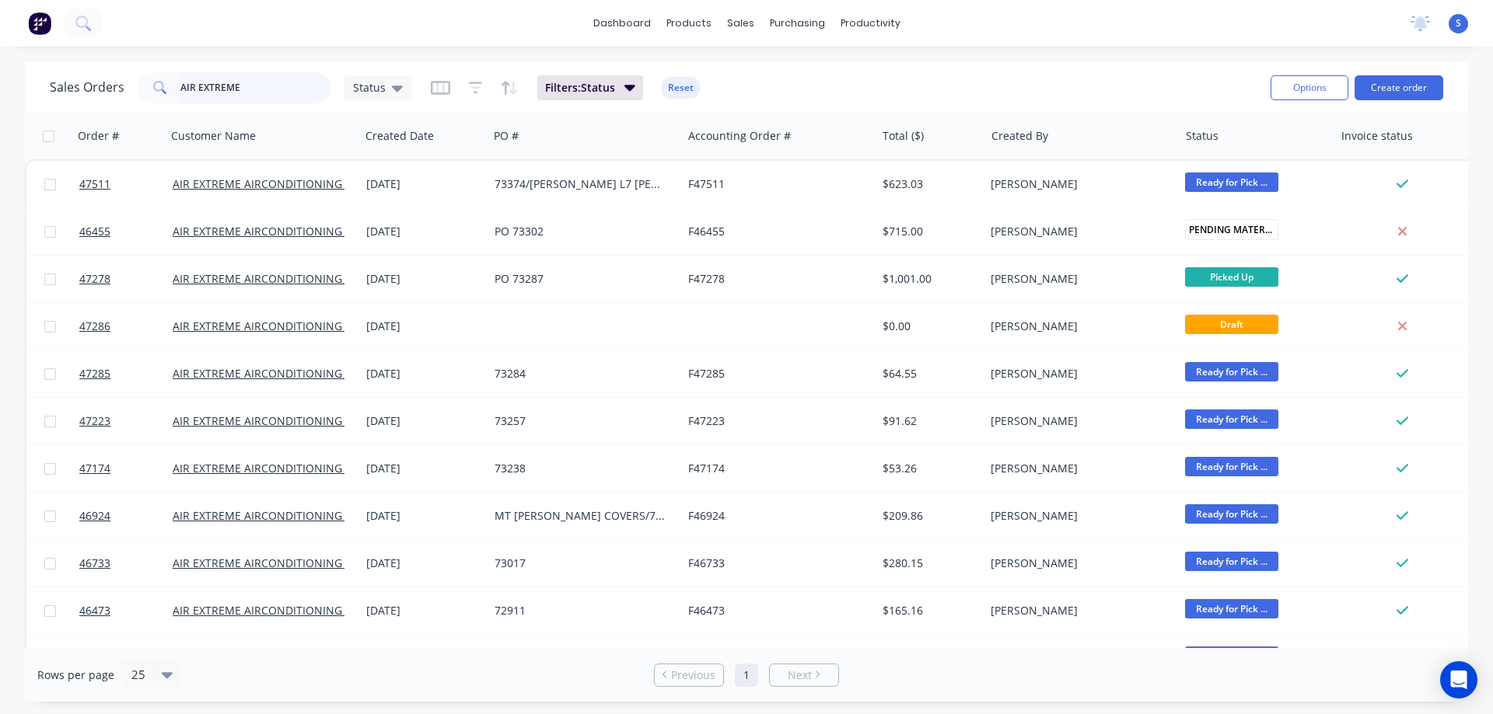
click at [124, 89] on div "Sales Orders AIR EXTREME Status" at bounding box center [231, 87] width 362 height 31
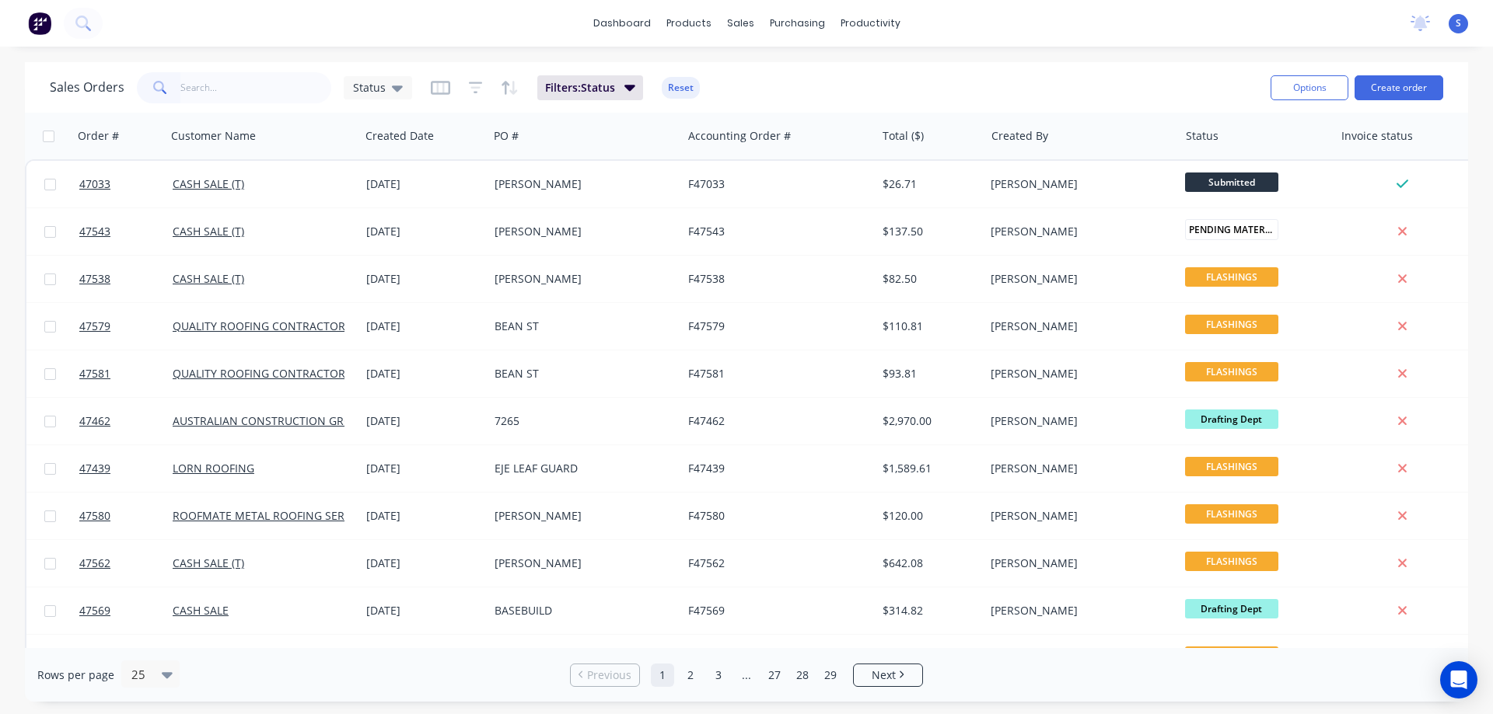
click at [269, 49] on div "dashboard products sales purchasing productivity dashboard products Product Cat…" at bounding box center [746, 357] width 1493 height 714
click at [921, 92] on div "Sales Orders Status Filters: Status Reset" at bounding box center [654, 87] width 1208 height 38
click at [861, 95] on div "Sales Orders Status Filters: Status Reset" at bounding box center [654, 87] width 1208 height 38
